Goal: Information Seeking & Learning: Learn about a topic

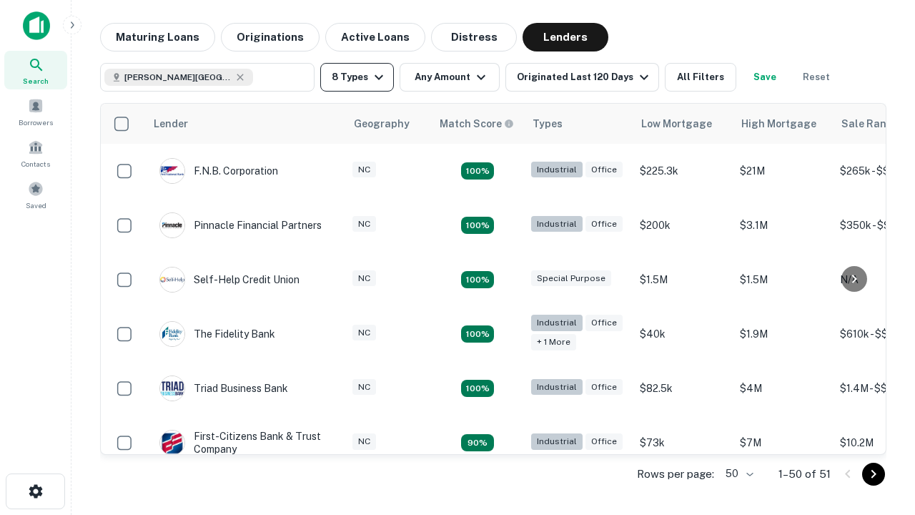
click at [357, 77] on button "8 Types" at bounding box center [357, 77] width 74 height 29
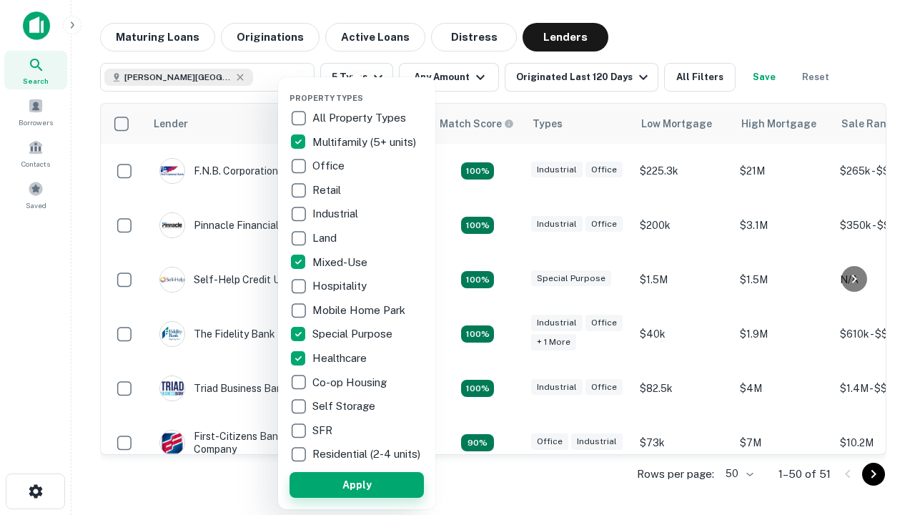
click at [357, 484] on button "Apply" at bounding box center [357, 485] width 134 height 26
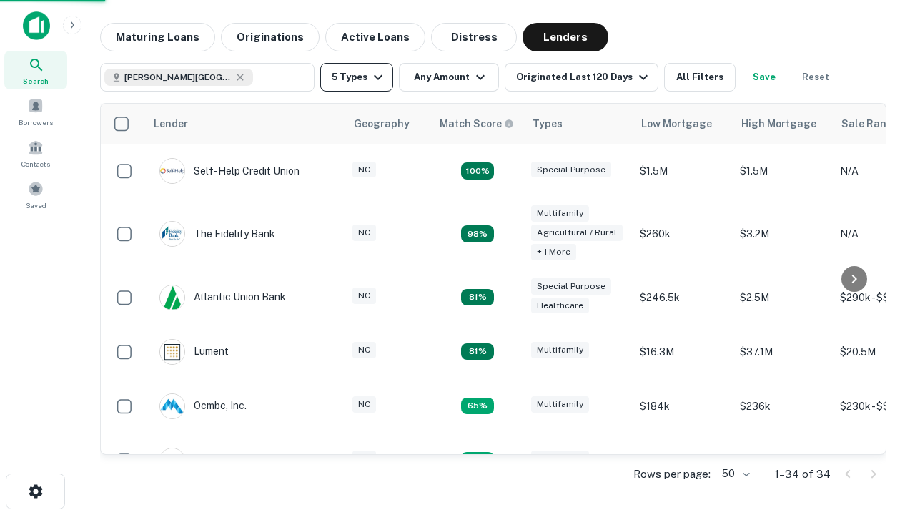
click at [357, 77] on button "5 Types" at bounding box center [356, 77] width 73 height 29
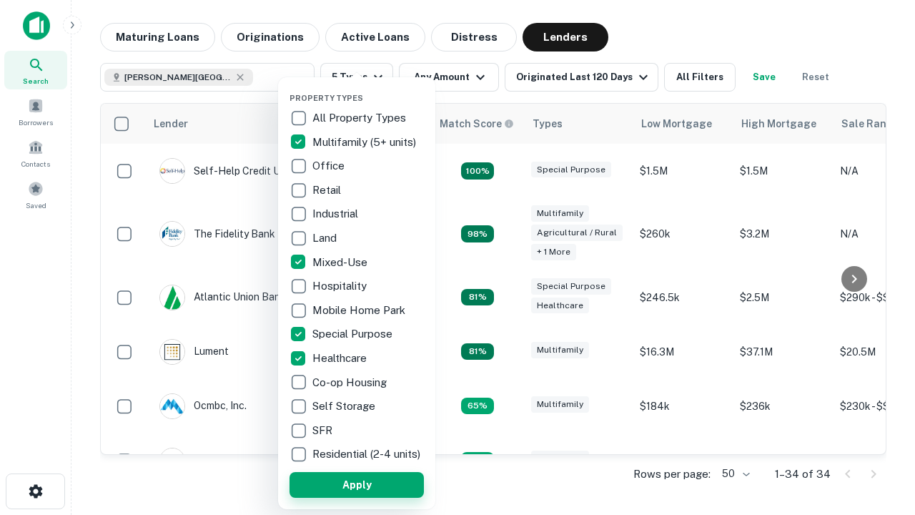
click at [382, 484] on button "Apply" at bounding box center [357, 485] width 134 height 26
